Goal: Task Accomplishment & Management: Manage account settings

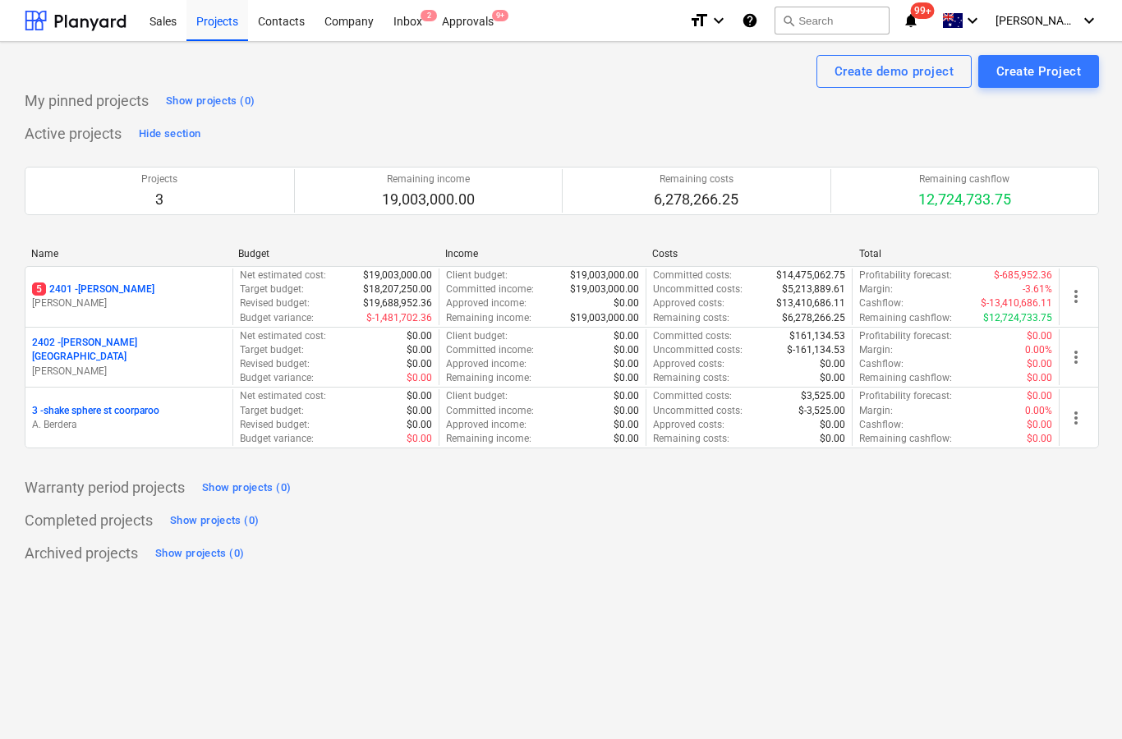
click at [485, 51] on div "Create demo project Create Project My pinned projects Show projects (0) Active …" at bounding box center [562, 391] width 1124 height 698
click at [467, 36] on div "Approvals 9+" at bounding box center [467, 20] width 71 height 42
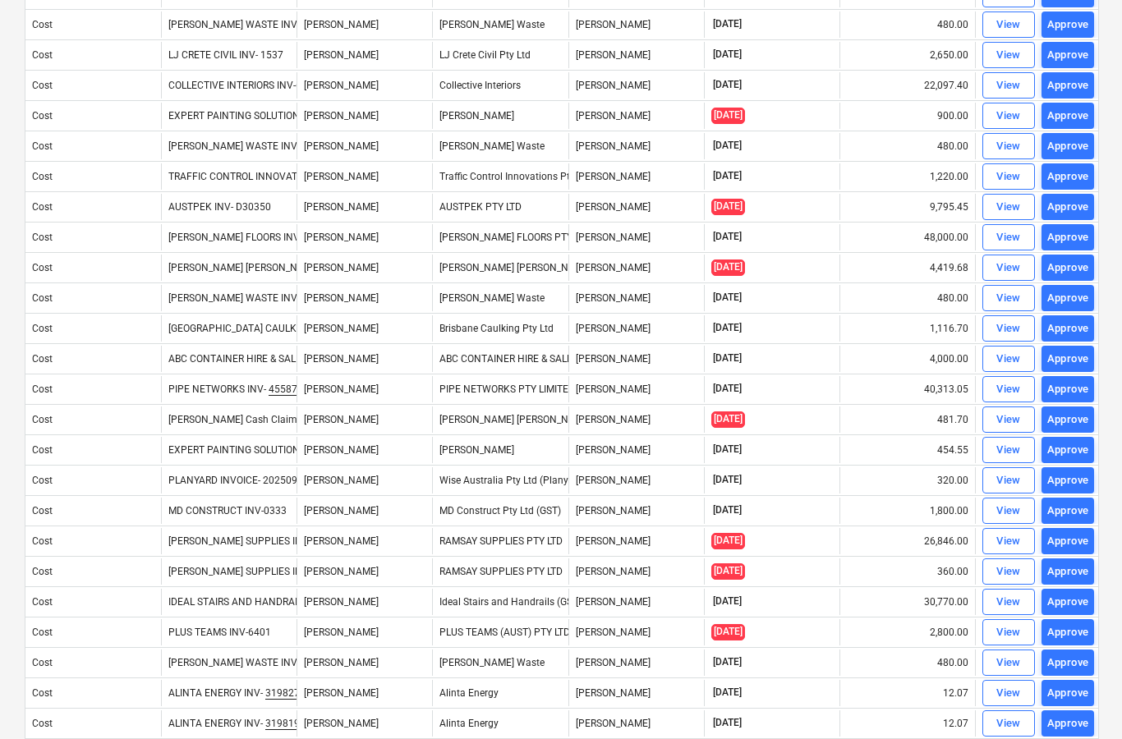
scroll to position [393, 0]
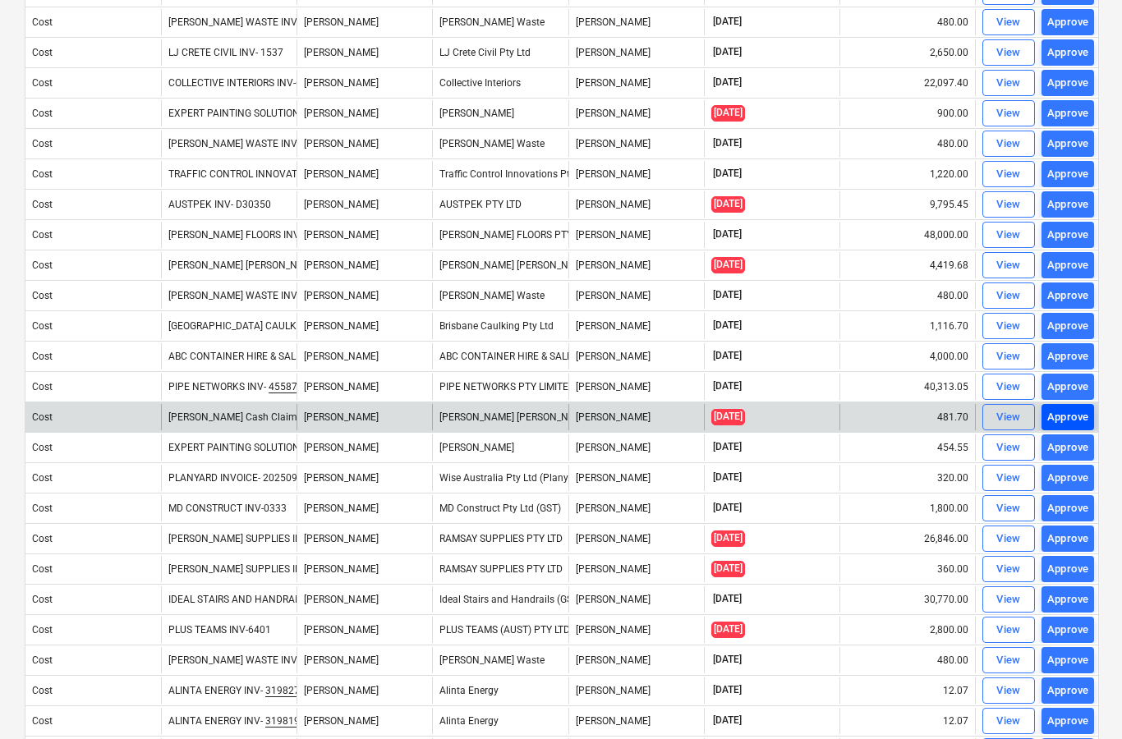
click at [1080, 416] on div "Approve" at bounding box center [1069, 417] width 42 height 19
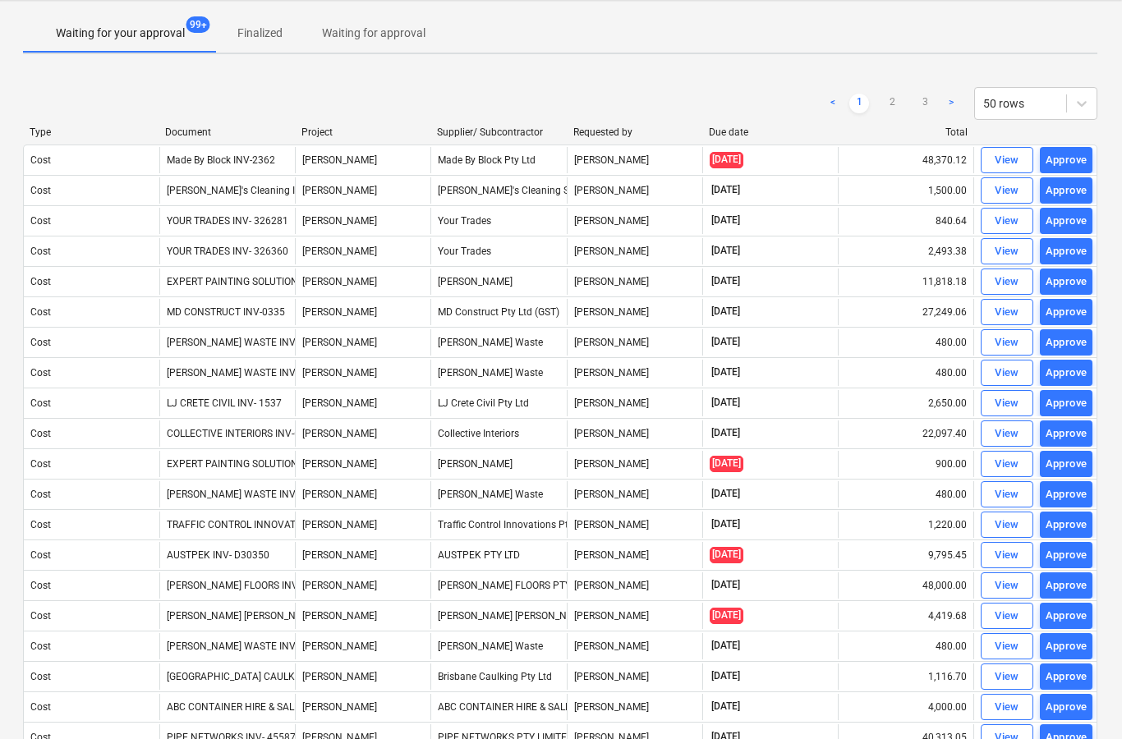
scroll to position [21, 2]
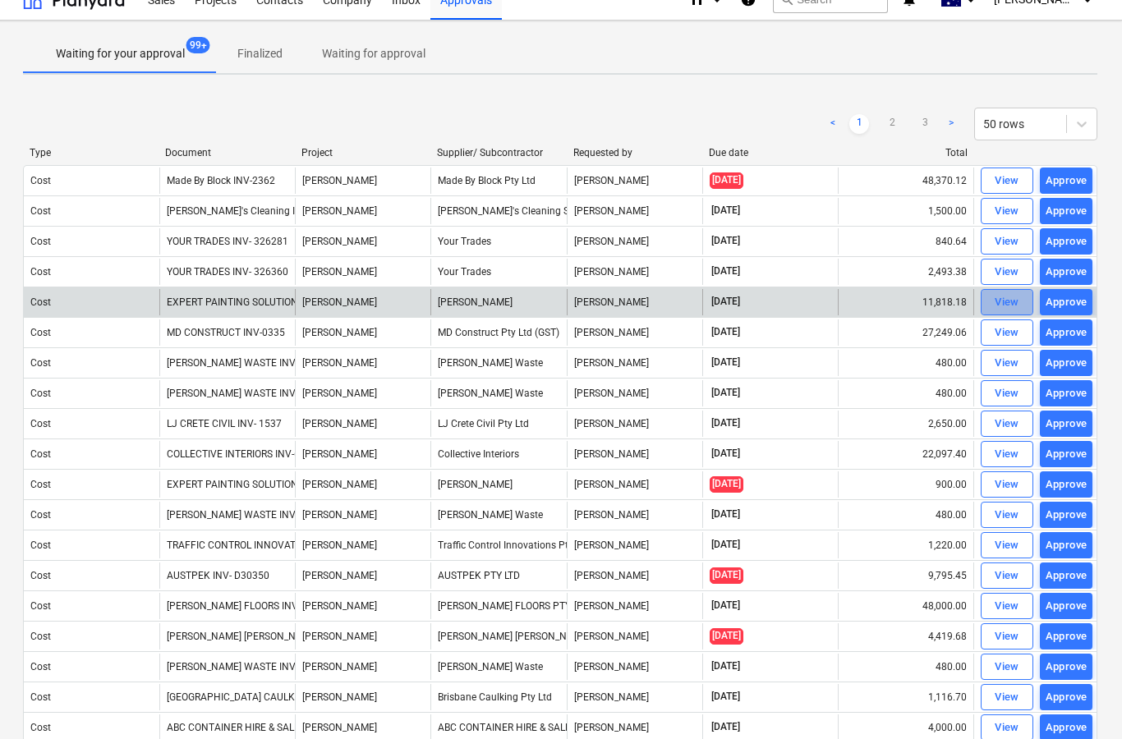
click at [1001, 302] on div "View" at bounding box center [1007, 302] width 25 height 19
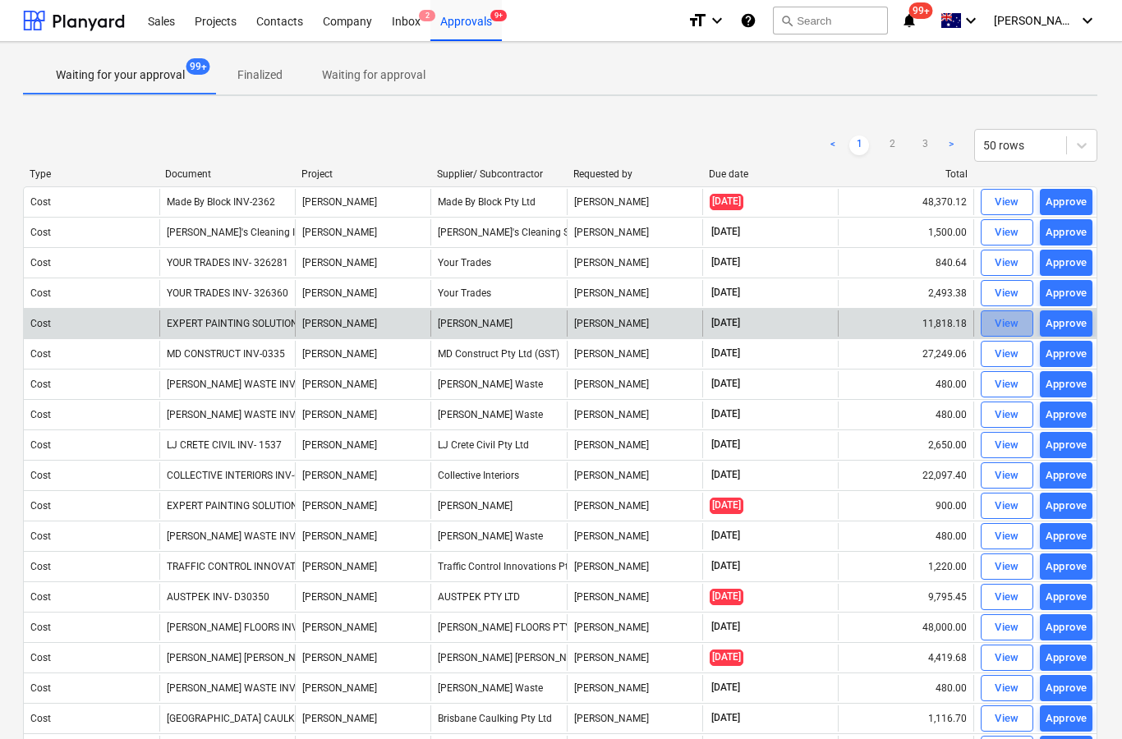
scroll to position [66, 2]
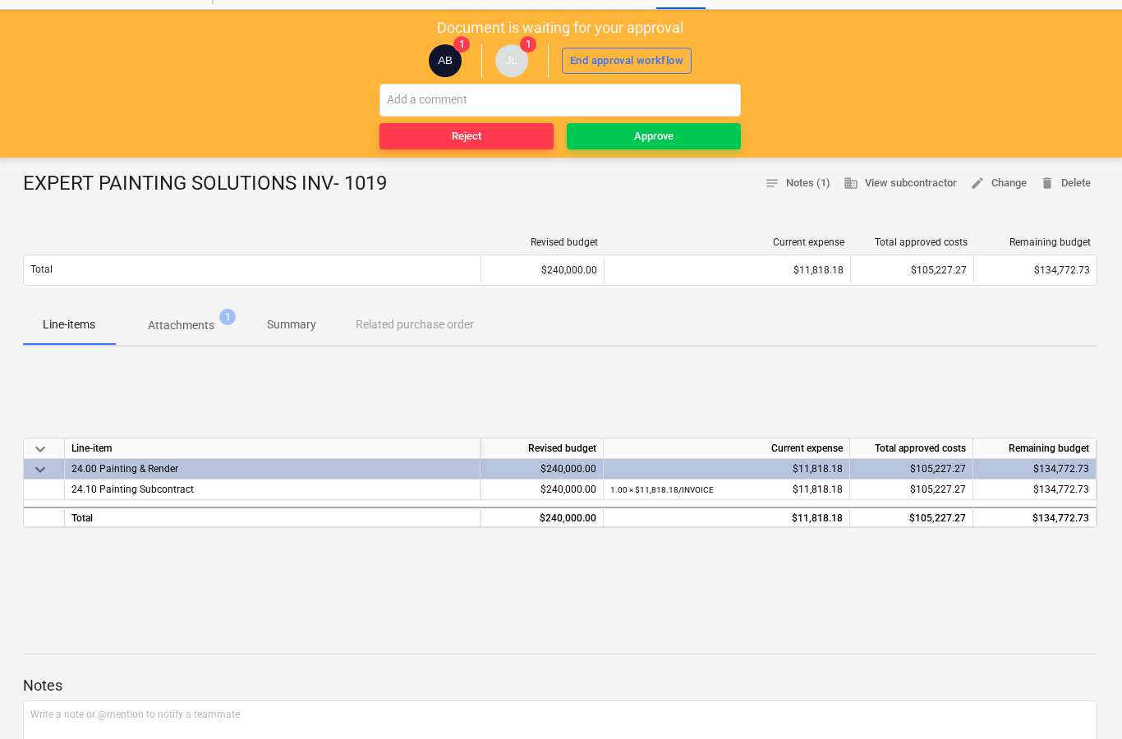
click at [186, 328] on p "Attachments" at bounding box center [181, 325] width 67 height 17
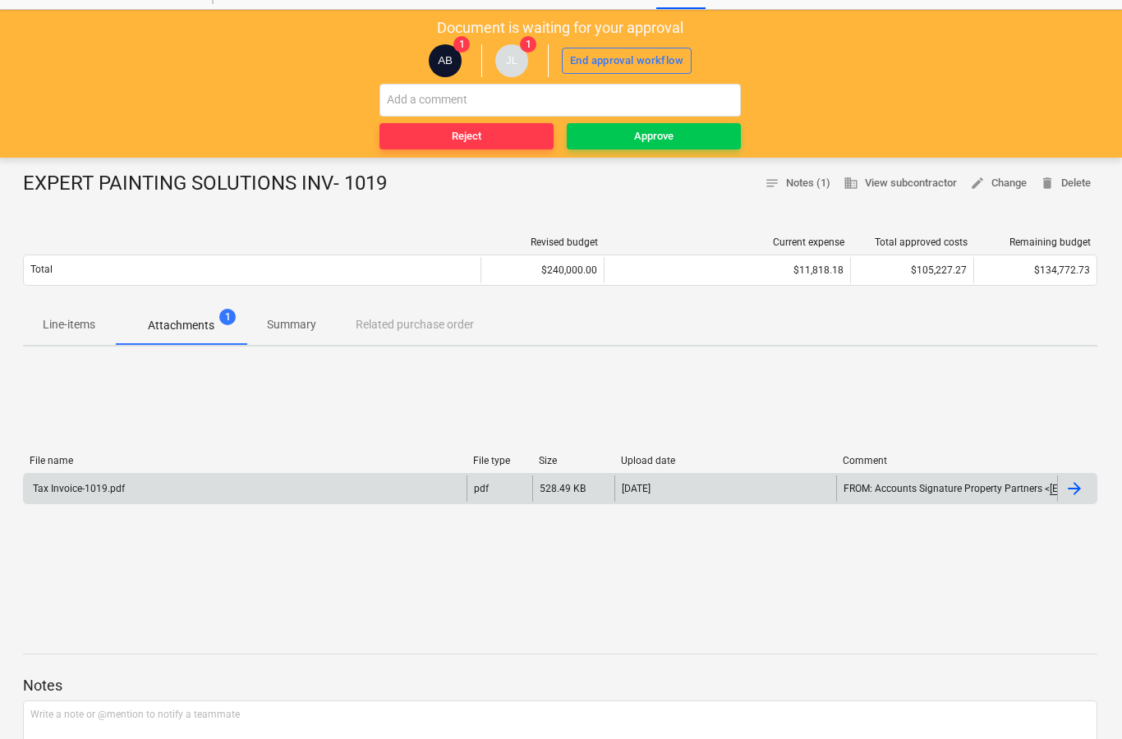
click at [1070, 497] on div at bounding box center [1075, 489] width 20 height 20
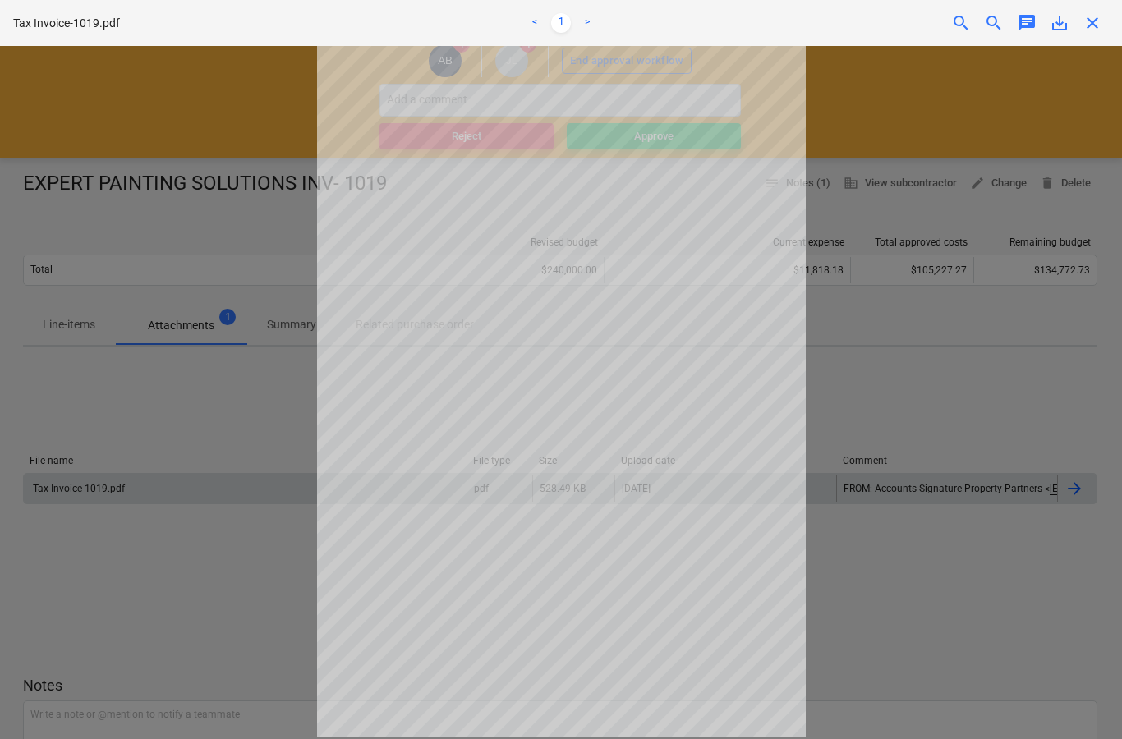
click at [1096, 25] on span "close" at bounding box center [1093, 23] width 20 height 20
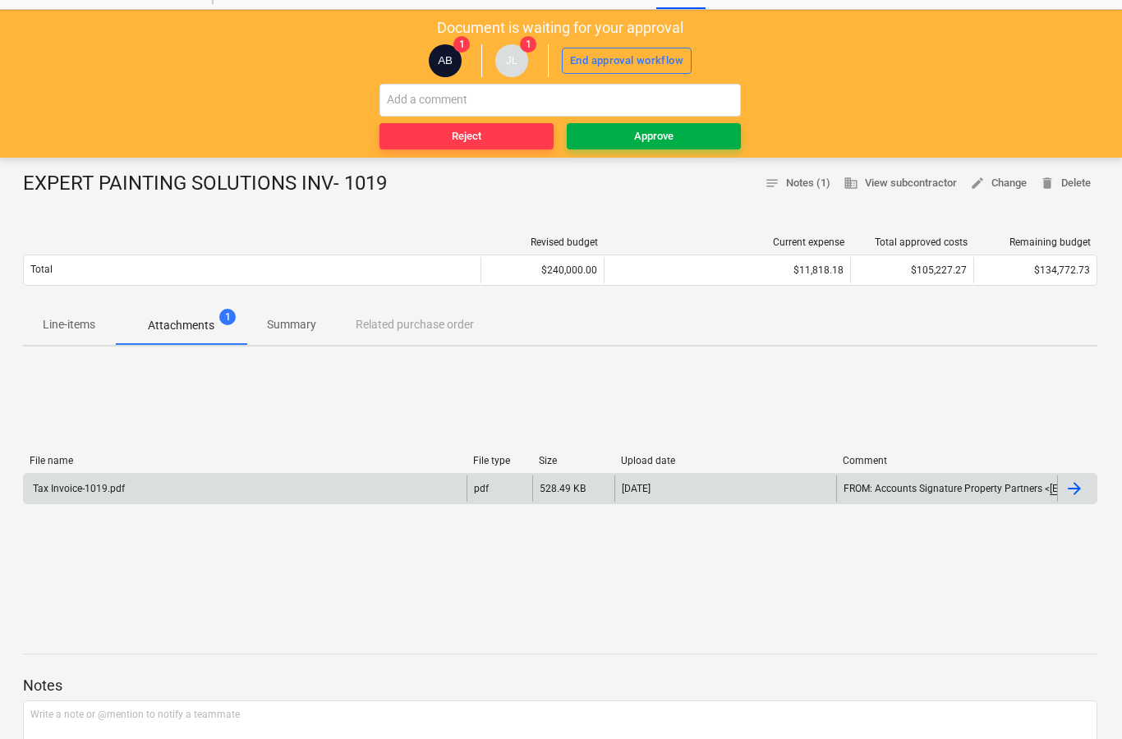
click at [697, 126] on button "Approve" at bounding box center [654, 136] width 174 height 26
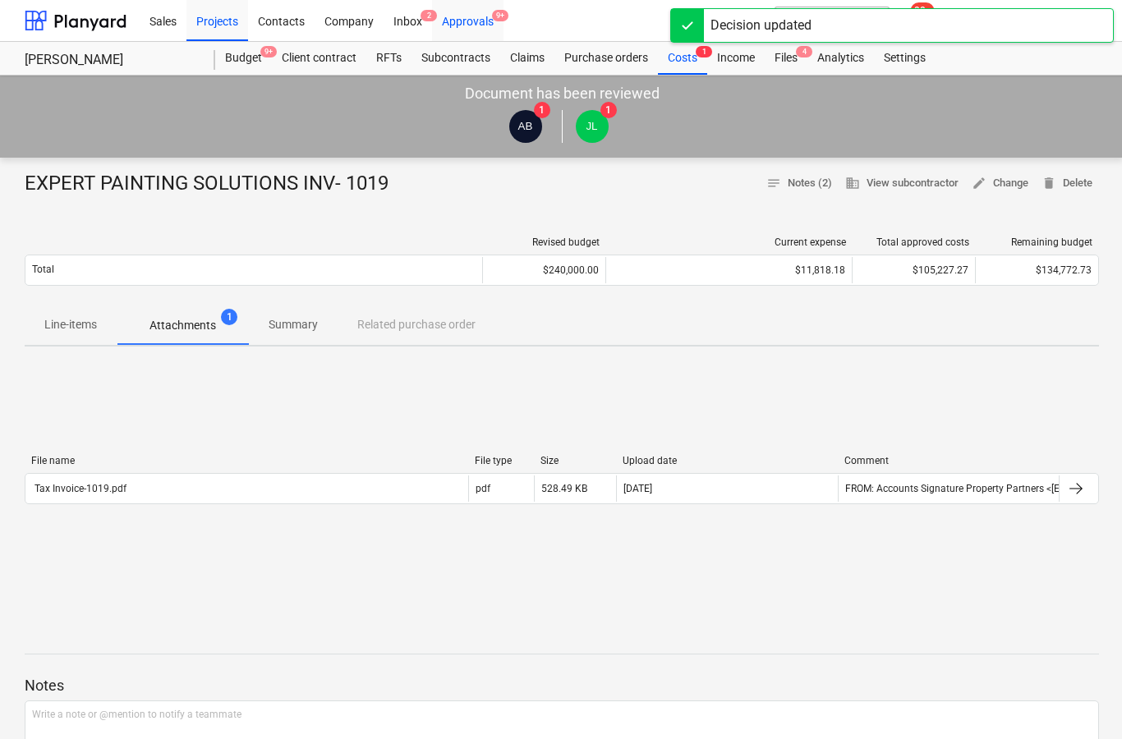
click at [464, 28] on div "Approvals 9+" at bounding box center [467, 20] width 71 height 42
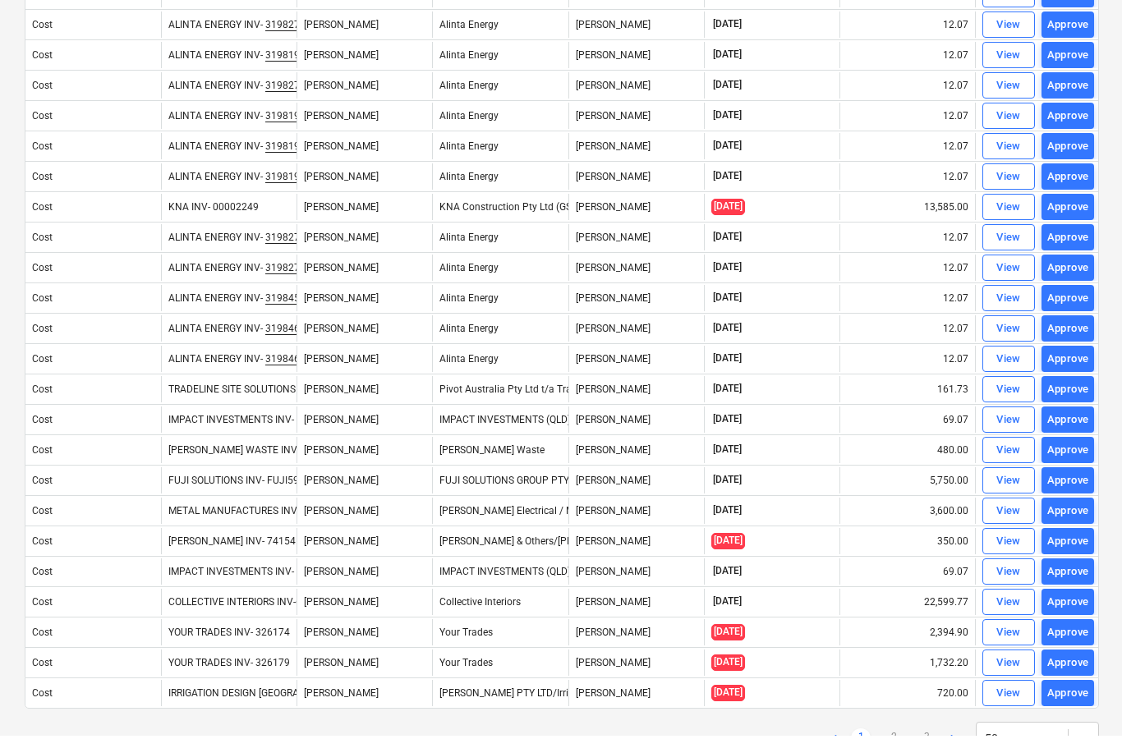
scroll to position [1061, 0]
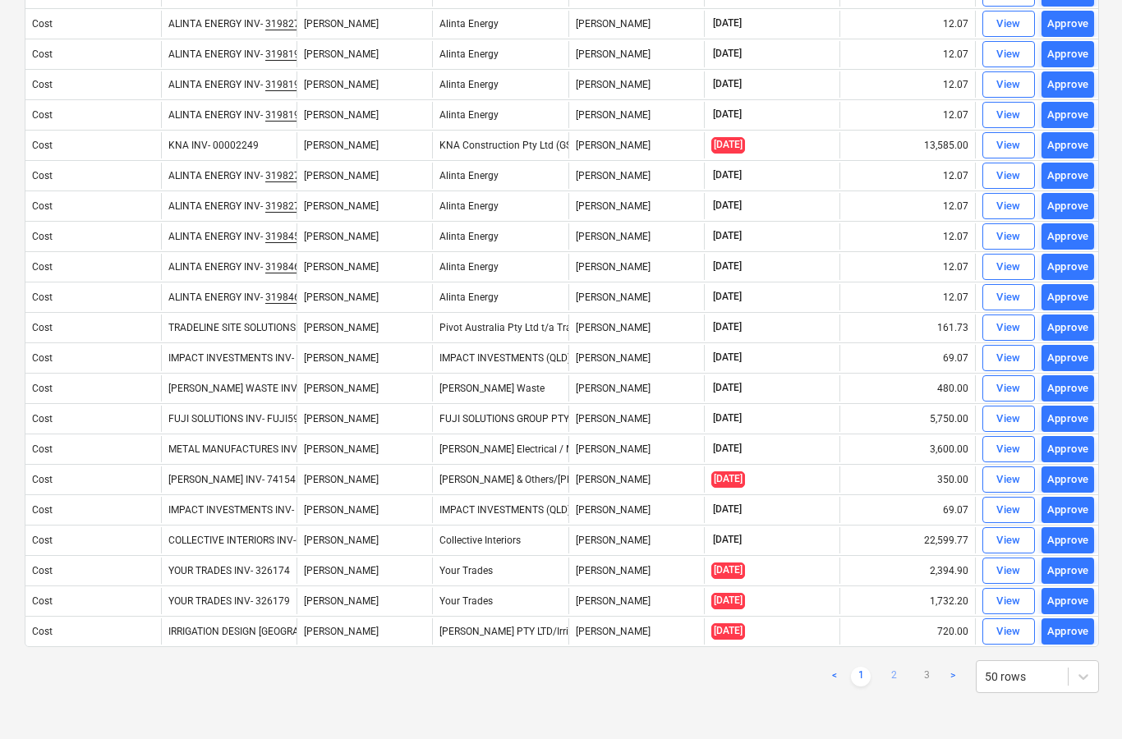
click at [895, 676] on link "2" at bounding box center [894, 677] width 20 height 20
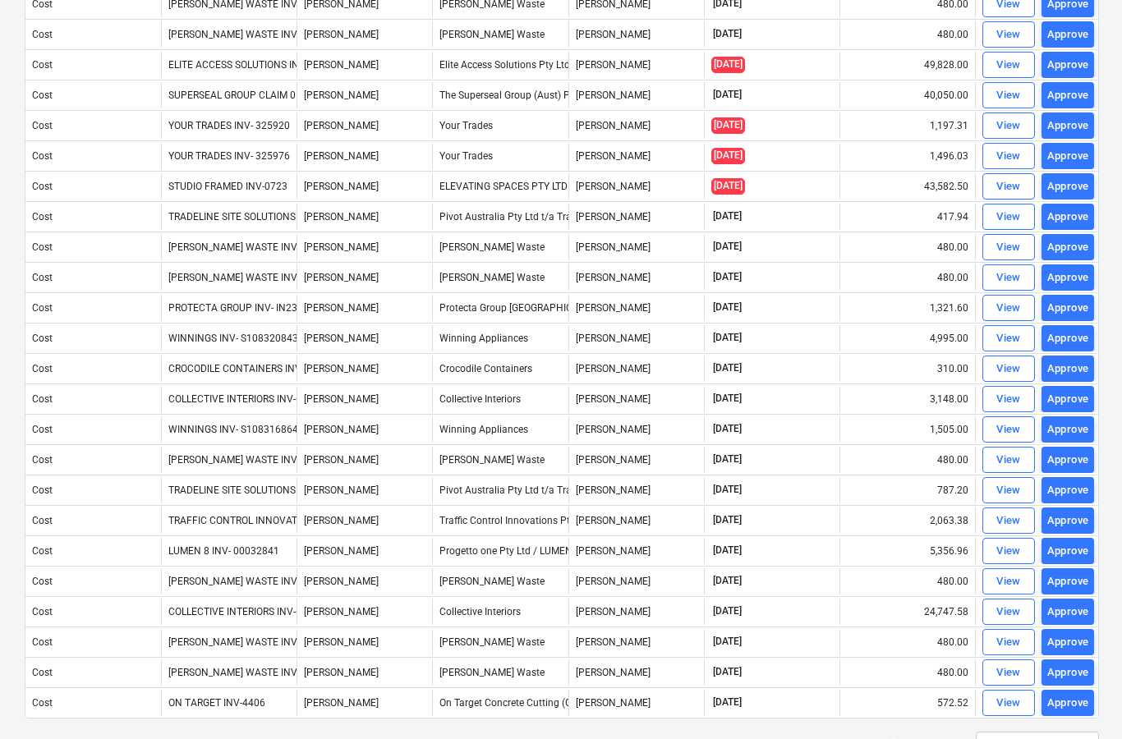
scroll to position [995, 0]
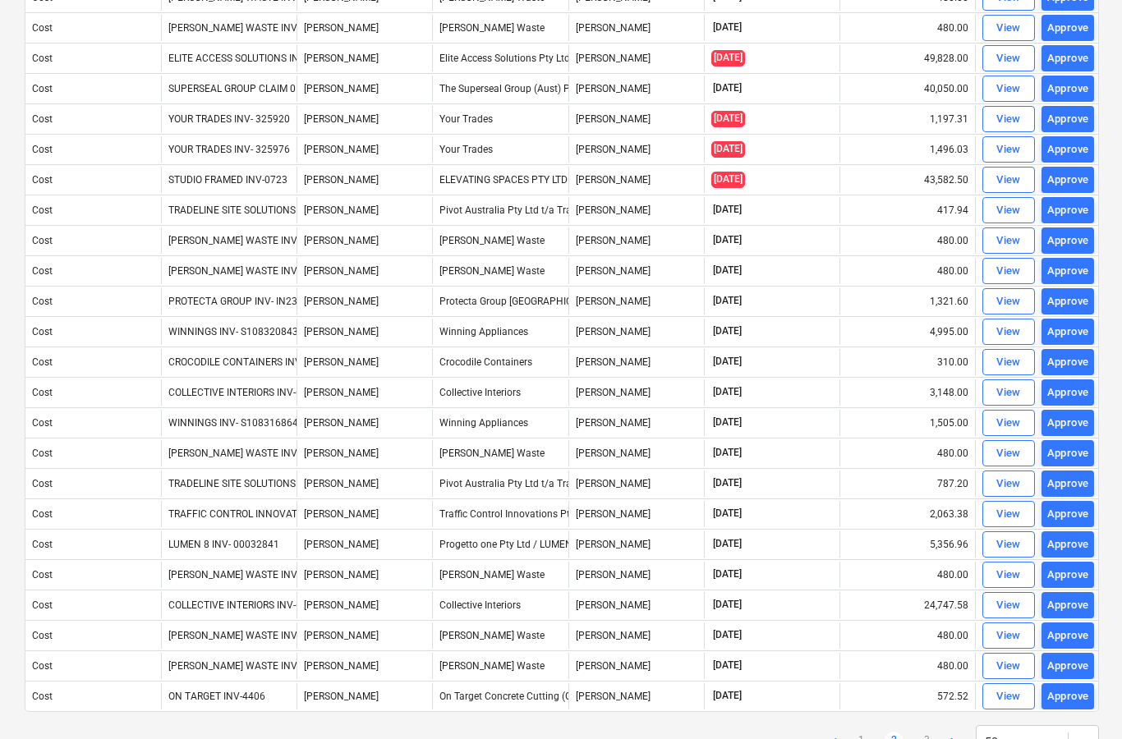
click at [930, 739] on link "3" at bounding box center [927, 742] width 20 height 20
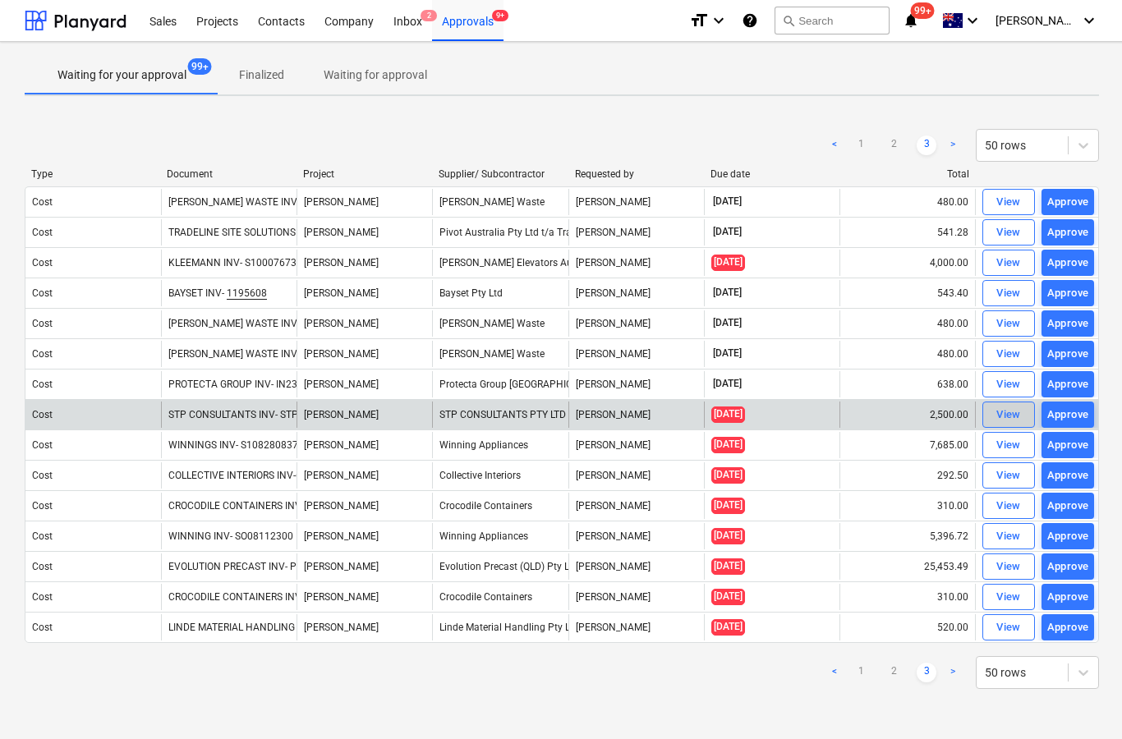
click at [1012, 406] on div "View" at bounding box center [1009, 415] width 25 height 19
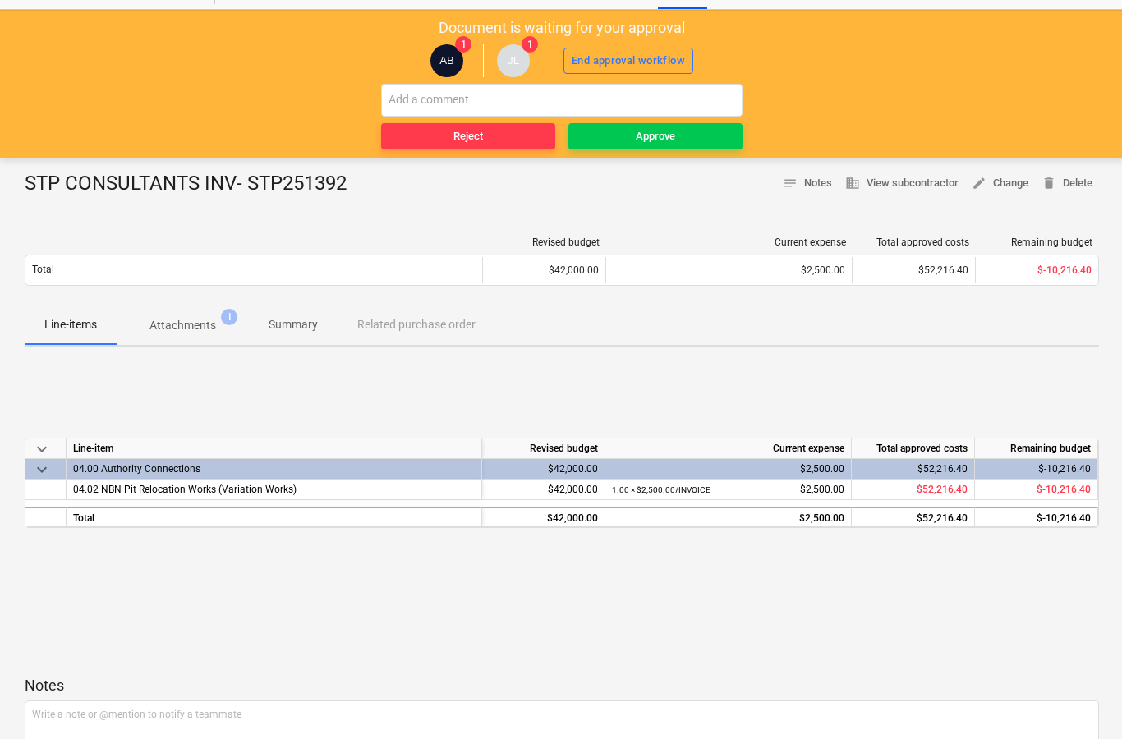
click at [191, 315] on span "Attachments 1" at bounding box center [183, 326] width 132 height 30
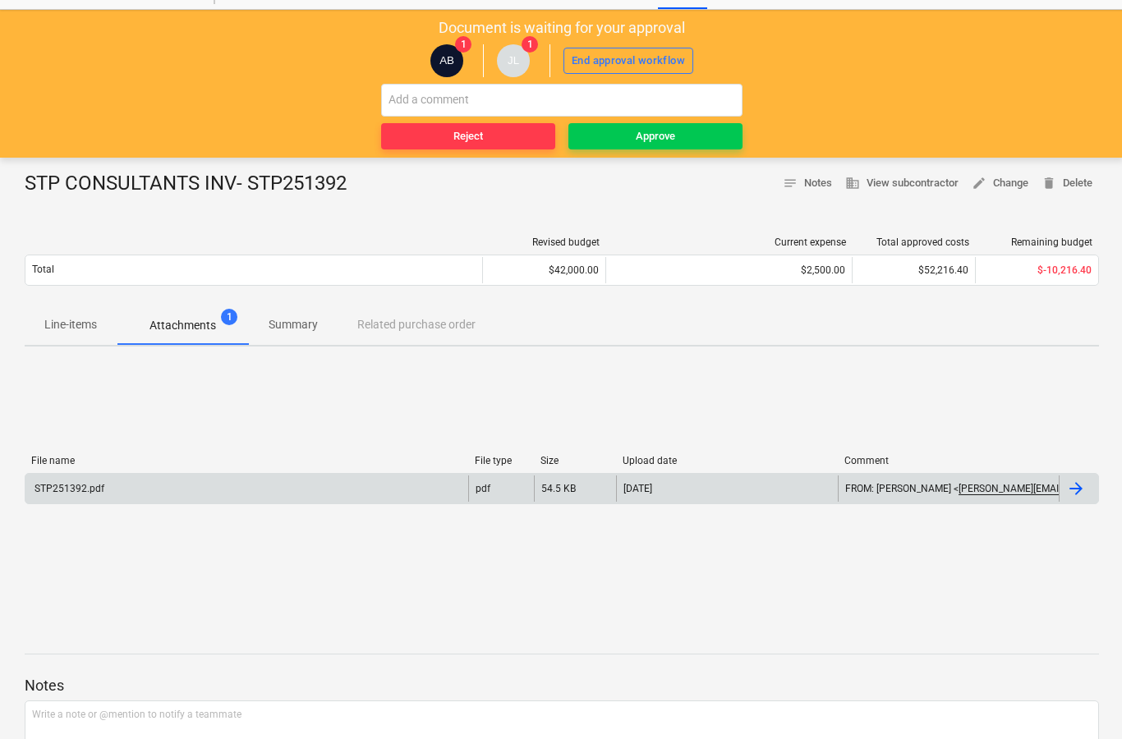
click at [1074, 486] on div at bounding box center [1076, 489] width 20 height 20
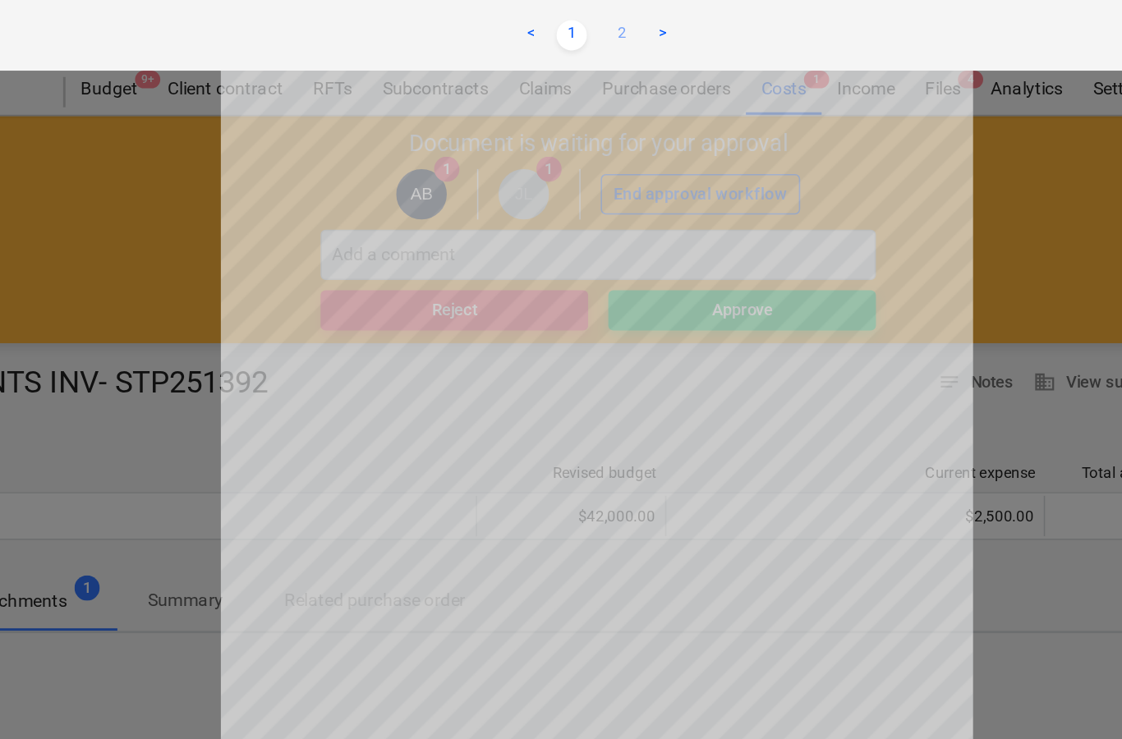
click at [568, 25] on link "2" at bounding box center [578, 23] width 20 height 20
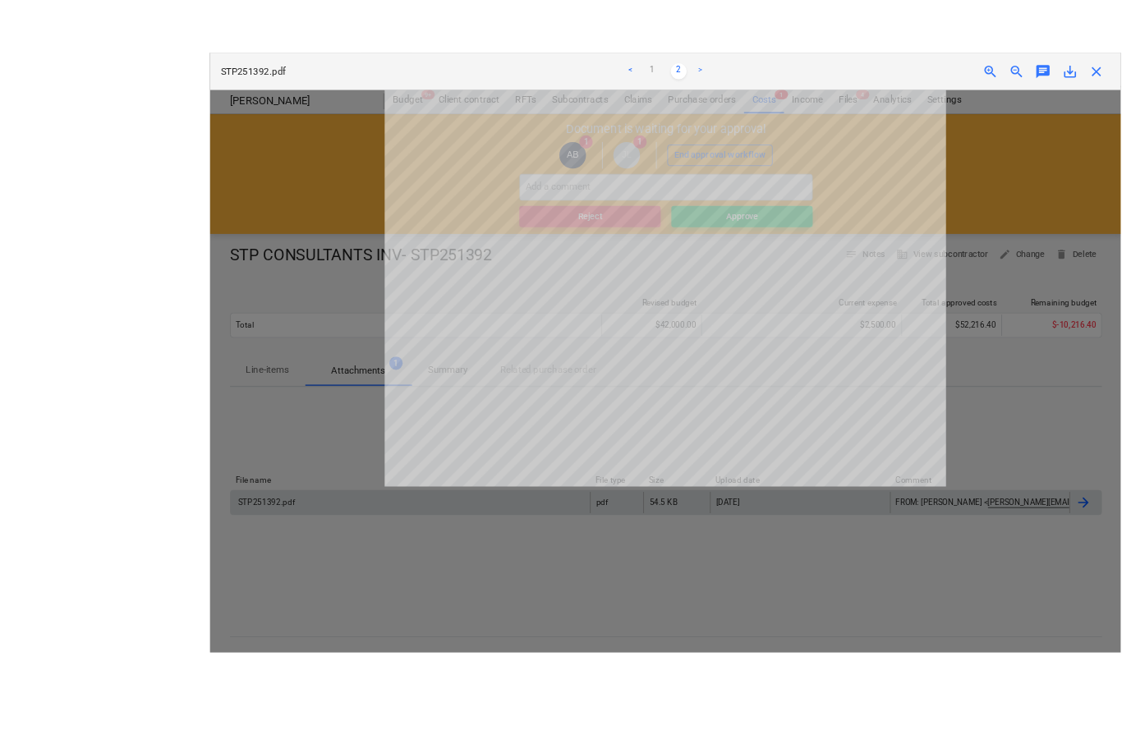
scroll to position [16, 0]
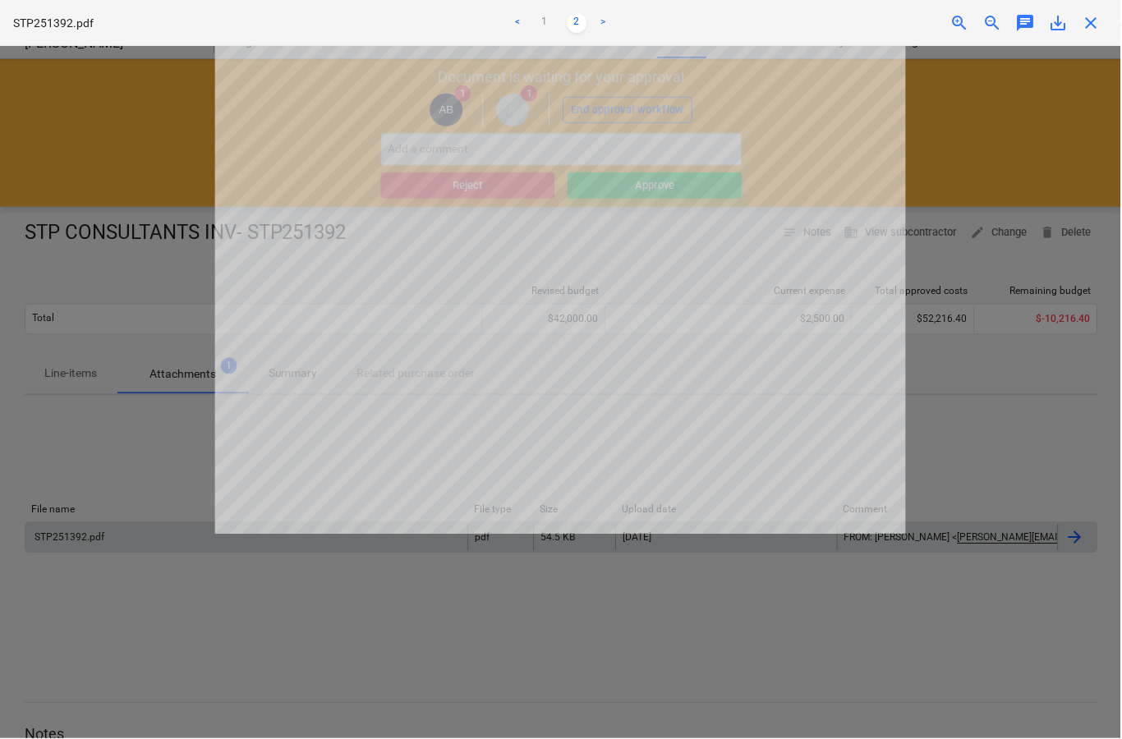
click at [1100, 30] on span "close" at bounding box center [1093, 23] width 20 height 20
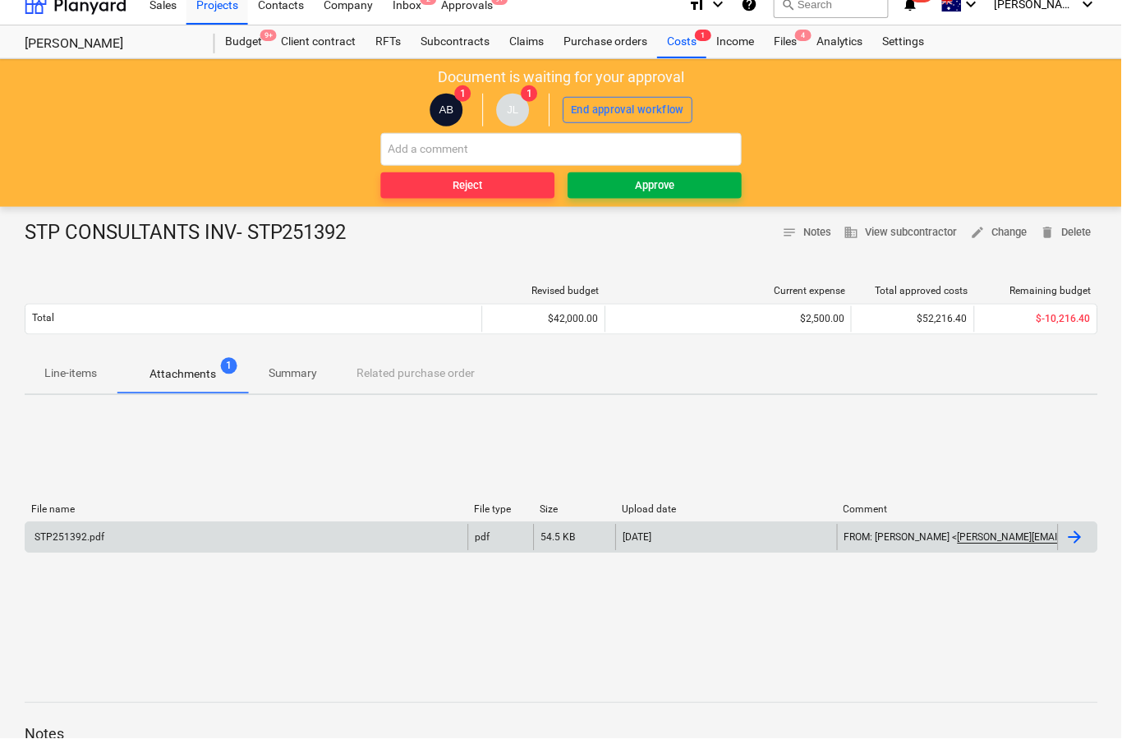
click at [671, 184] on div "Approve" at bounding box center [655, 186] width 39 height 19
